Goal: Task Accomplishment & Management: Manage account settings

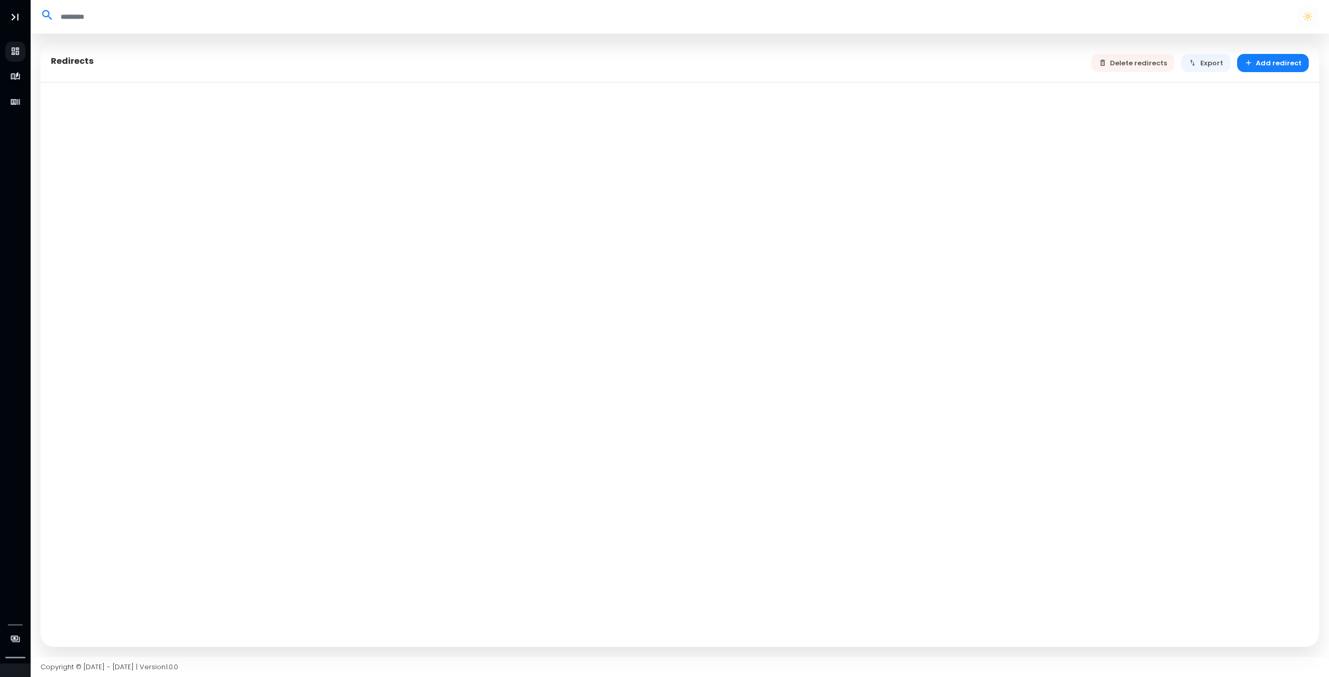
select select "**"
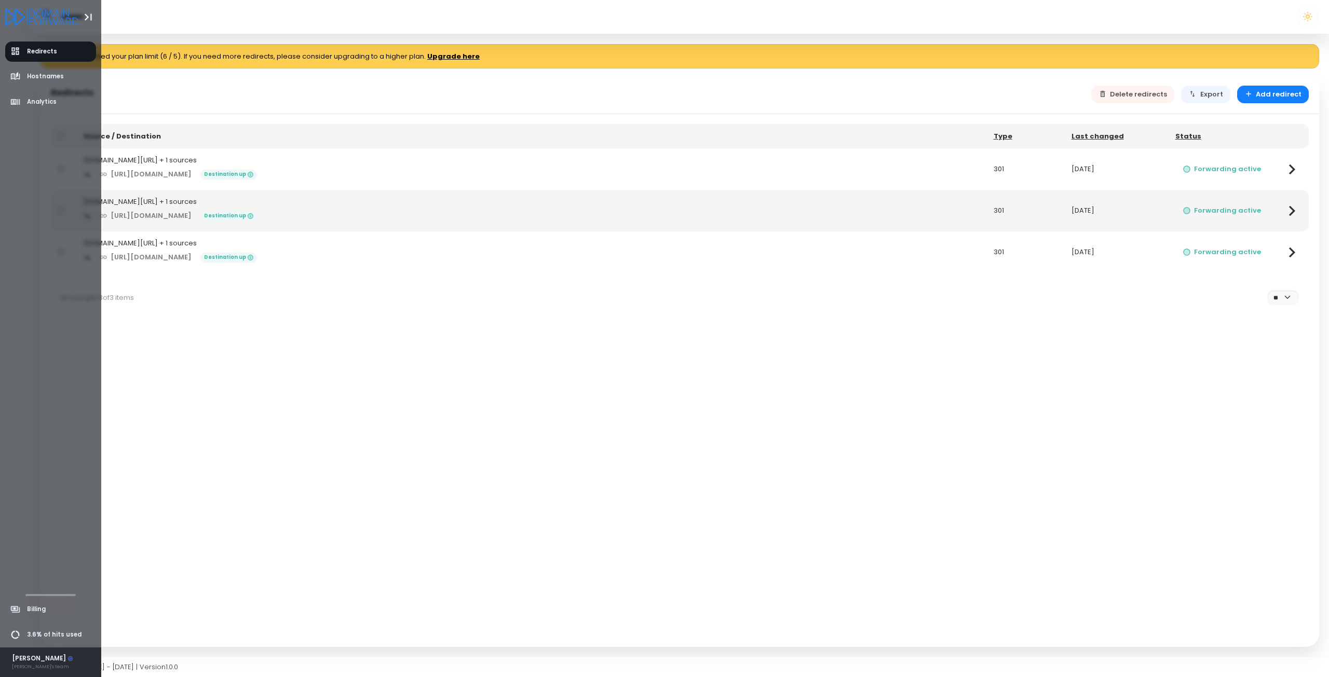
click at [43, 663] on div "[PERSON_NAME]" at bounding box center [43, 659] width 62 height 9
click at [45, 598] on span "Profile" at bounding box center [37, 598] width 20 height 9
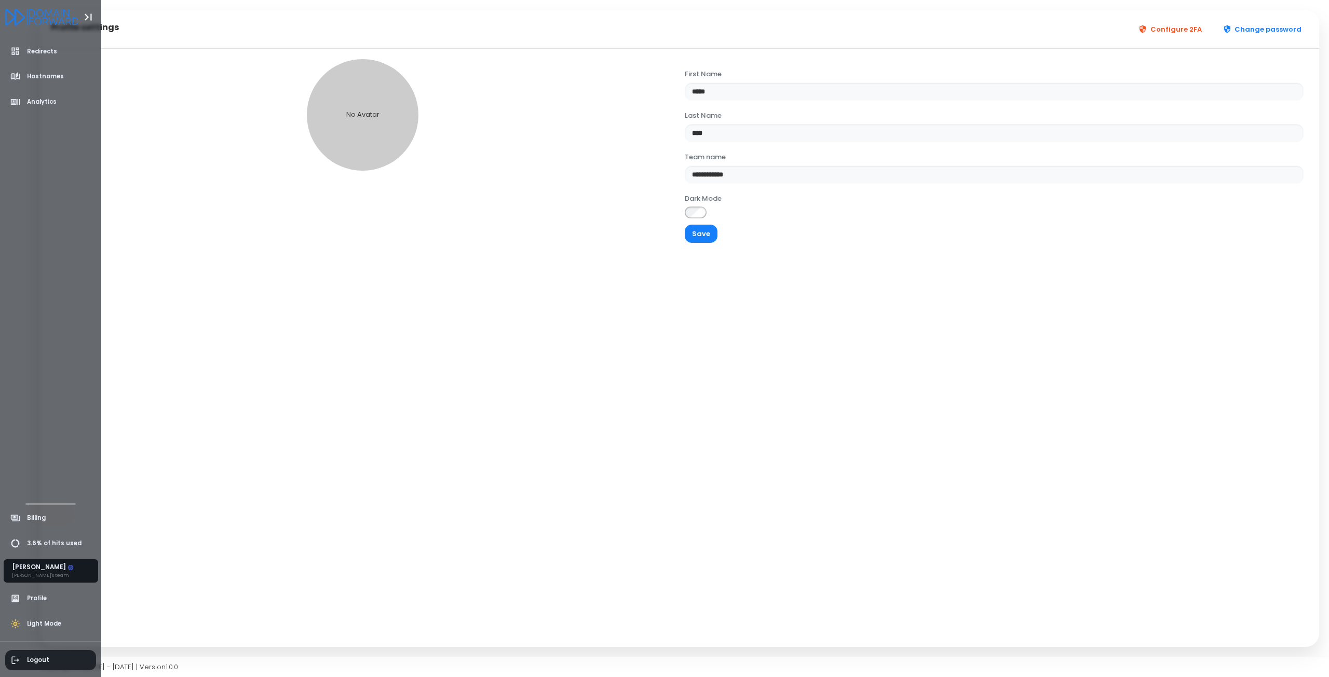
click at [21, 658] on span "Logout" at bounding box center [29, 661] width 39 height 10
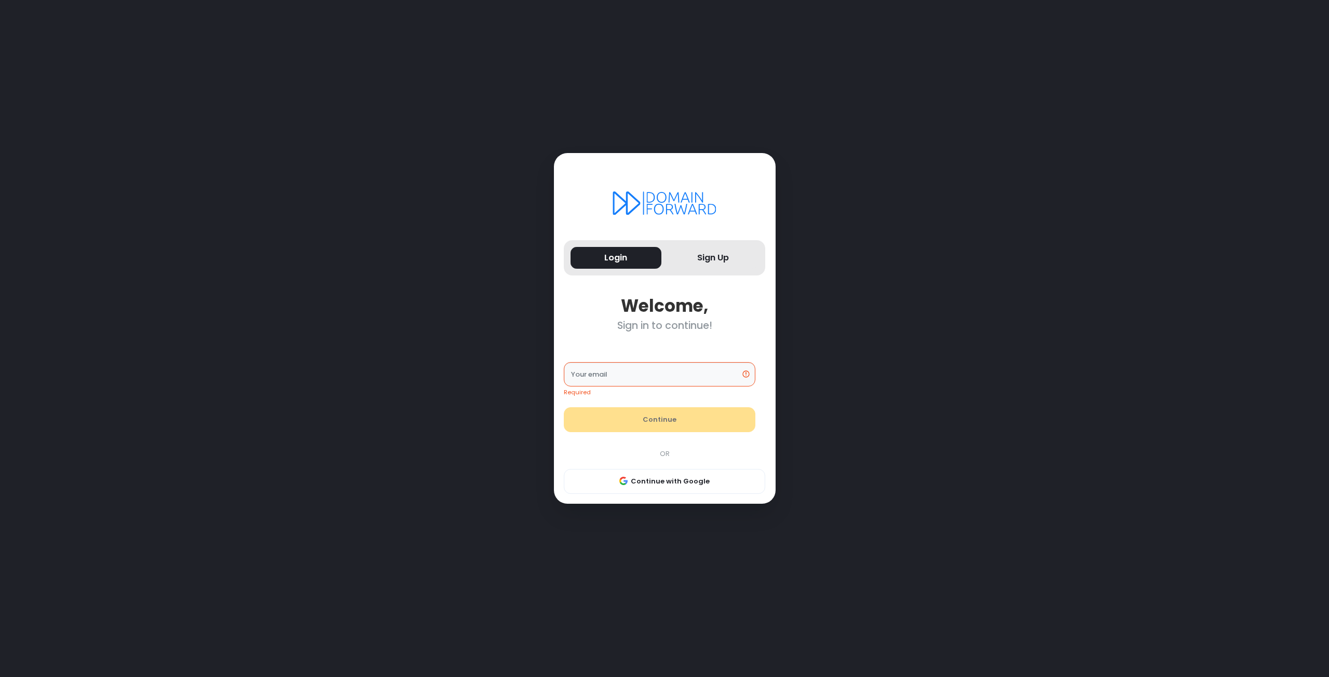
click at [440, 515] on div "Login Sign Up Welcome, Sign in to continue! Required Your email Continue OR Con…" at bounding box center [665, 338] width 696 height 677
click at [682, 480] on button "Continue with Google" at bounding box center [664, 481] width 201 height 25
